Goal: Task Accomplishment & Management: Manage account settings

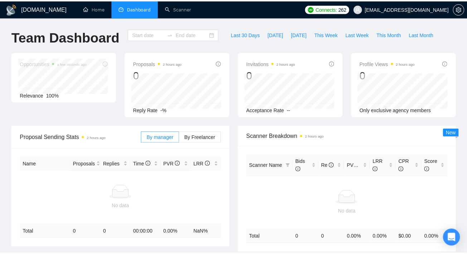
scroll to position [33, 0]
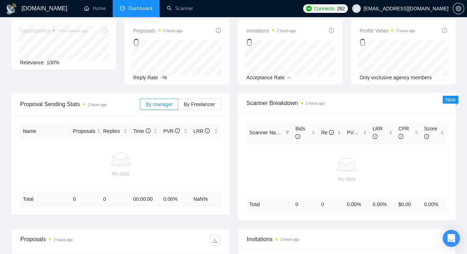
type input "[DATE]"
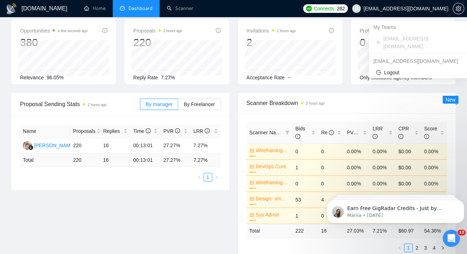
scroll to position [0, 0]
click at [400, 9] on span "[EMAIL_ADDRESS][DOMAIN_NAME]" at bounding box center [405, 9] width 85 height 0
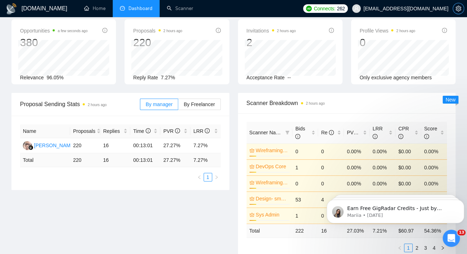
click at [461, 11] on span "setting" at bounding box center [458, 9] width 11 height 6
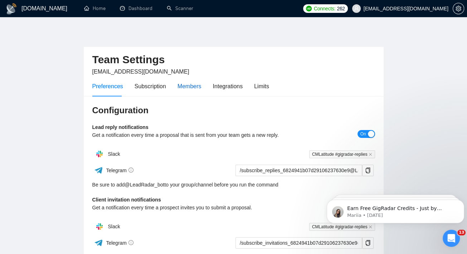
click at [192, 85] on div "Members" at bounding box center [189, 86] width 24 height 9
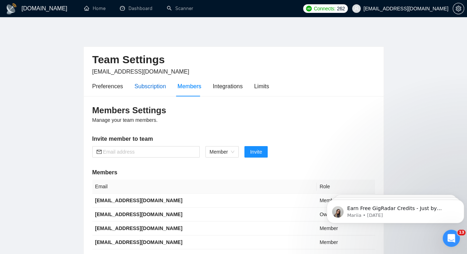
click at [146, 85] on div "Subscription" at bounding box center [150, 86] width 31 height 9
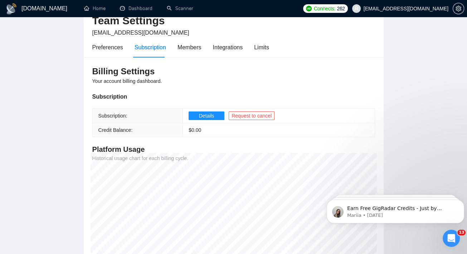
scroll to position [30, 0]
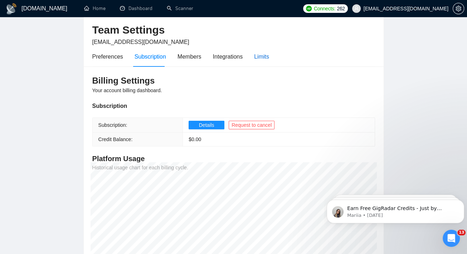
click at [259, 57] on div "Limits" at bounding box center [261, 56] width 15 height 9
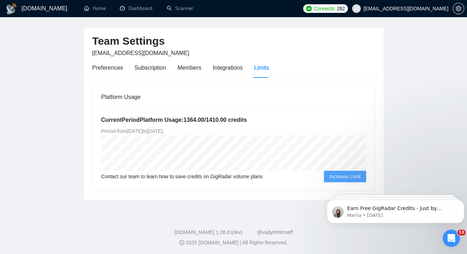
scroll to position [19, 0]
